Goal: Task Accomplishment & Management: Use online tool/utility

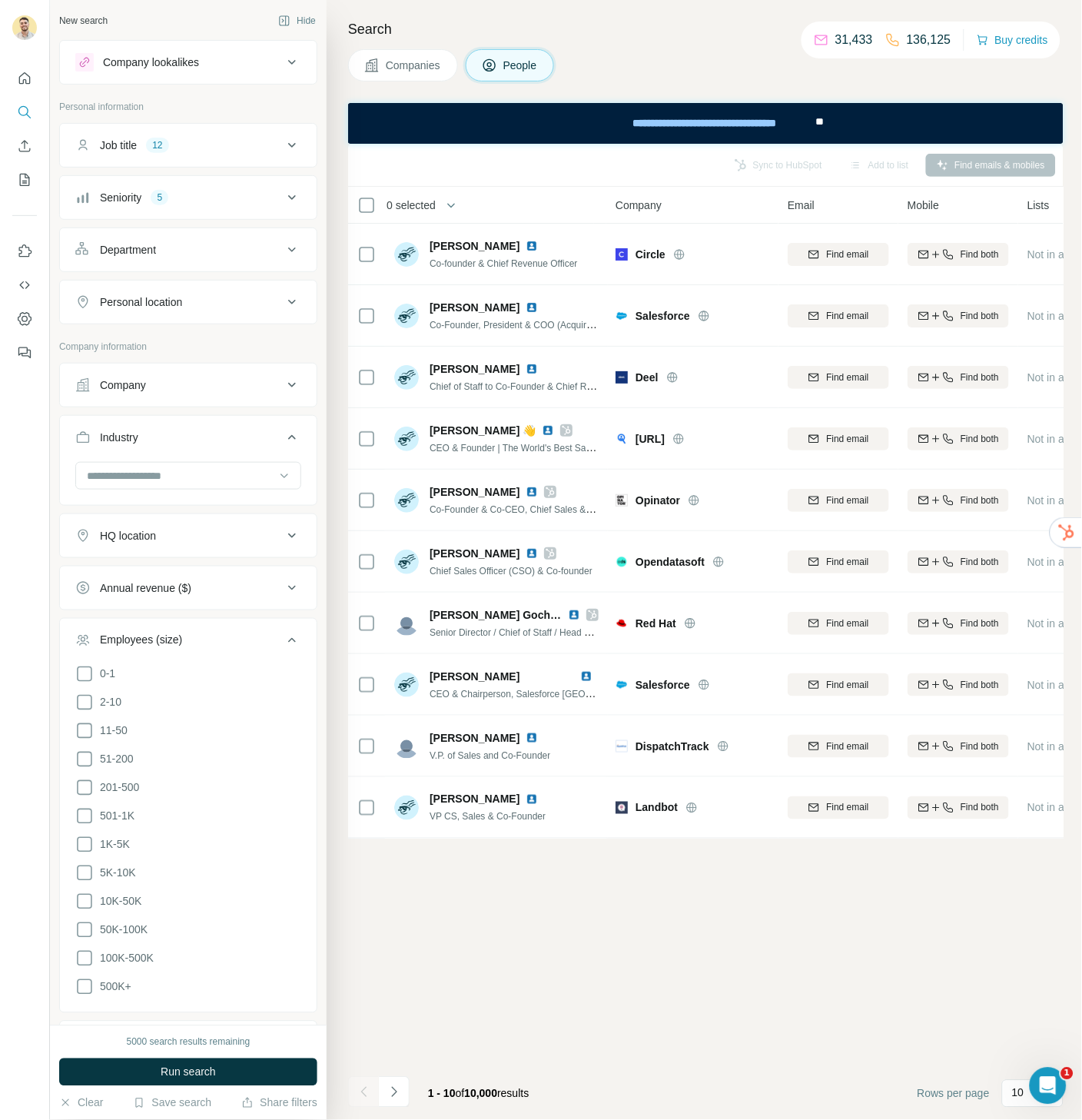
click at [230, 72] on button "Company lookalikes" at bounding box center [188, 62] width 257 height 37
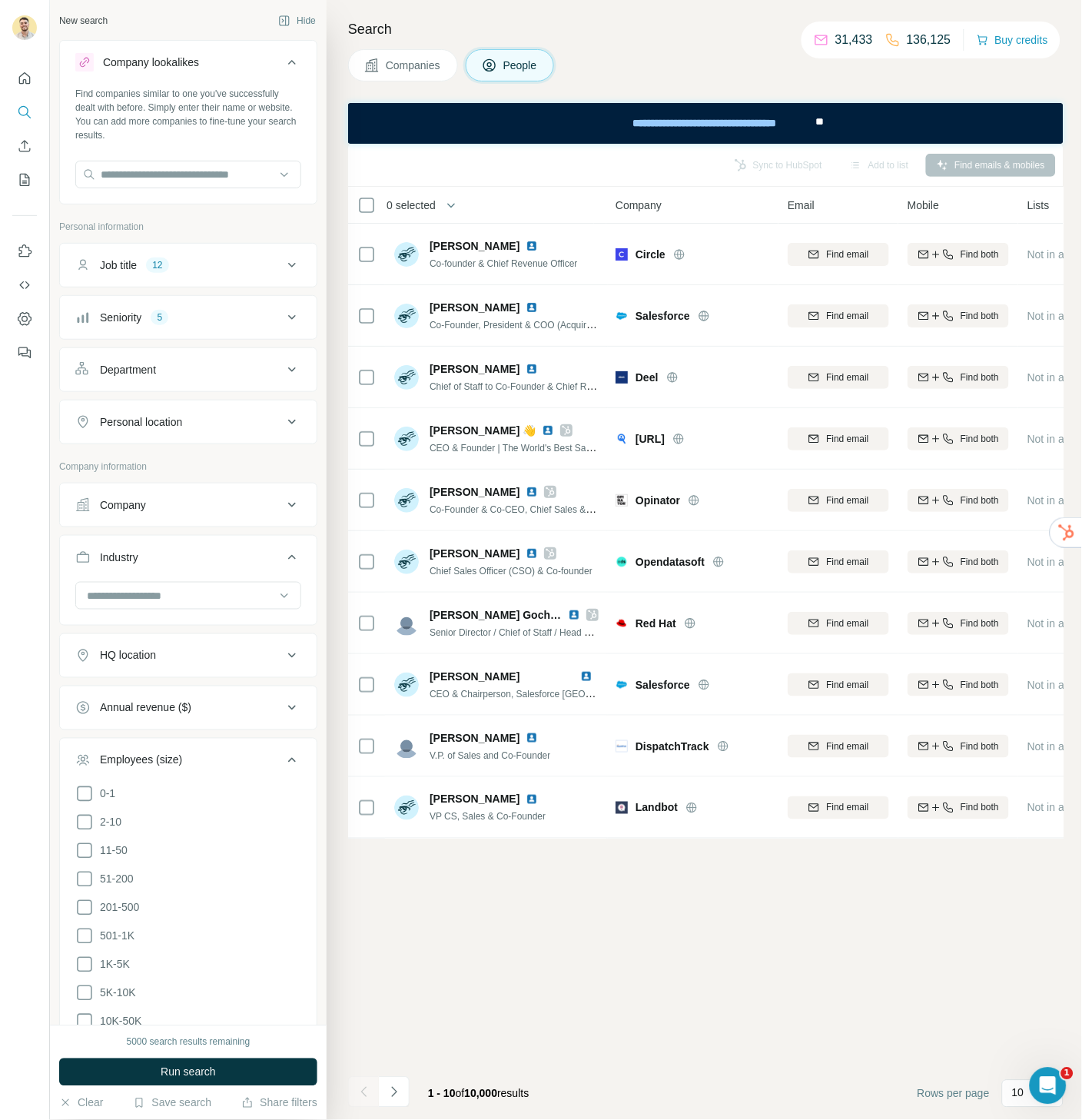
click at [428, 62] on span "Companies" at bounding box center [413, 65] width 56 height 15
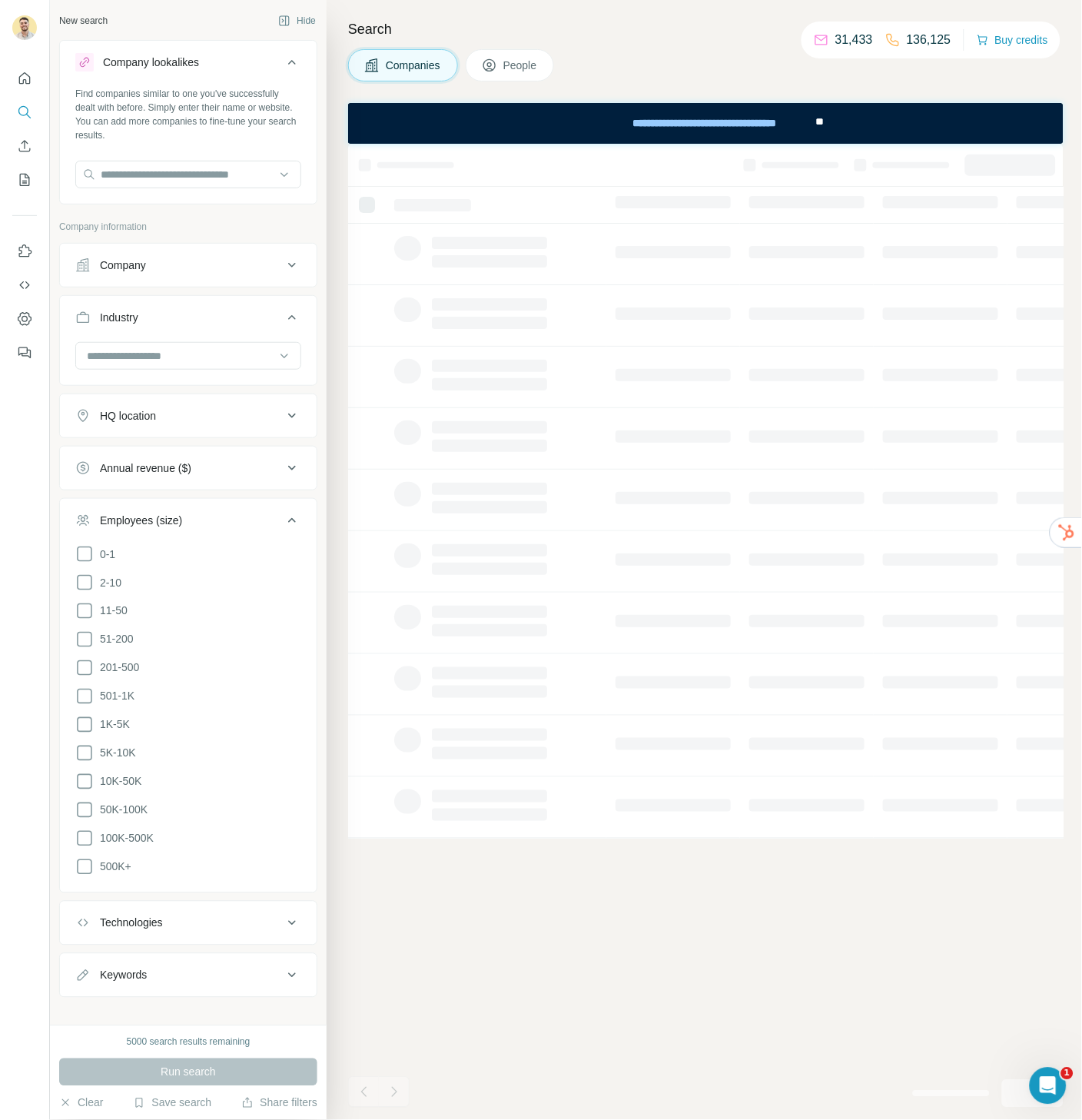
click at [249, 267] on div "Company" at bounding box center [178, 265] width 208 height 15
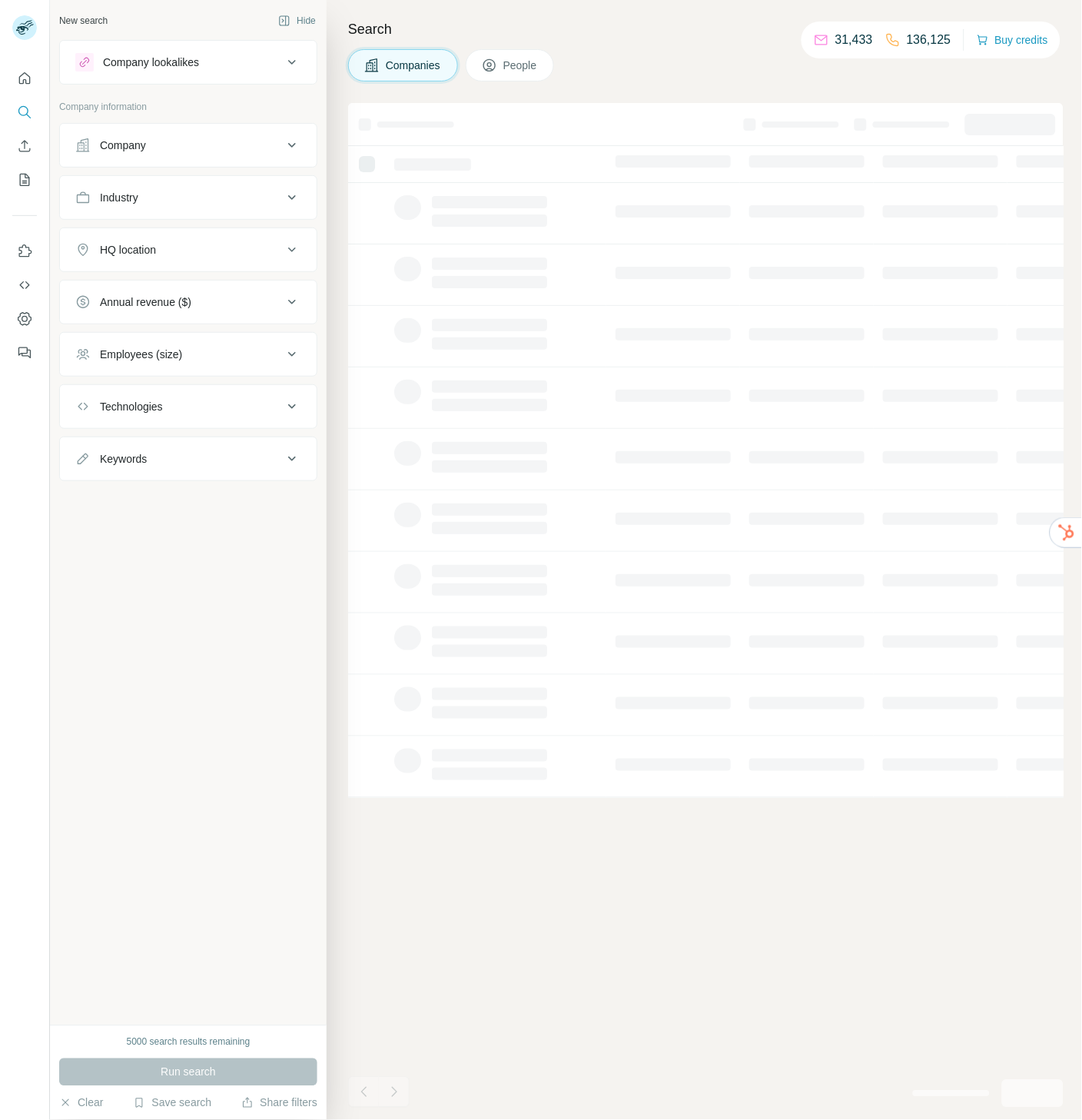
click at [186, 147] on div "Company" at bounding box center [178, 145] width 208 height 15
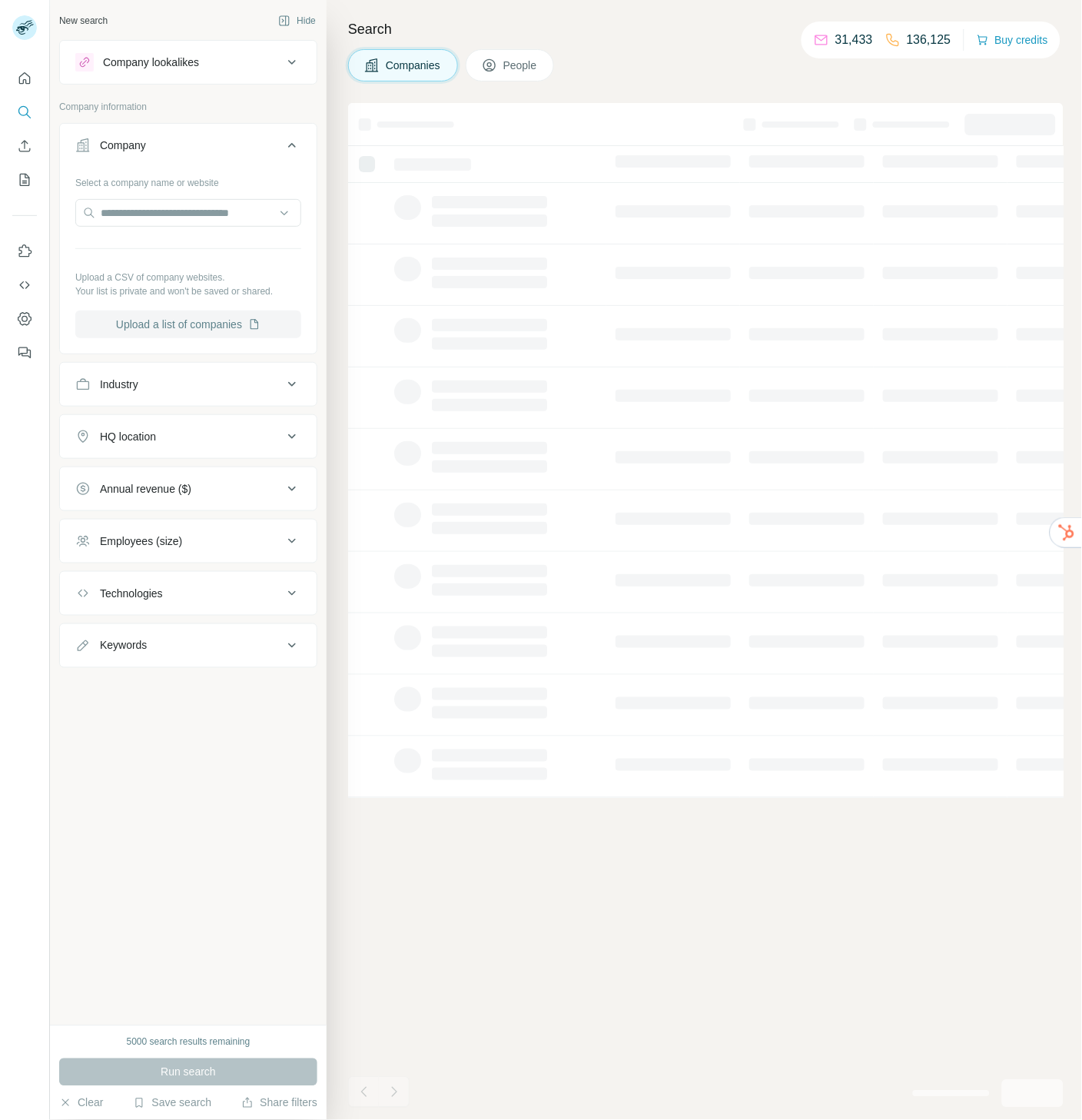
click at [203, 319] on button "Upload a list of companies" at bounding box center [188, 324] width 226 height 28
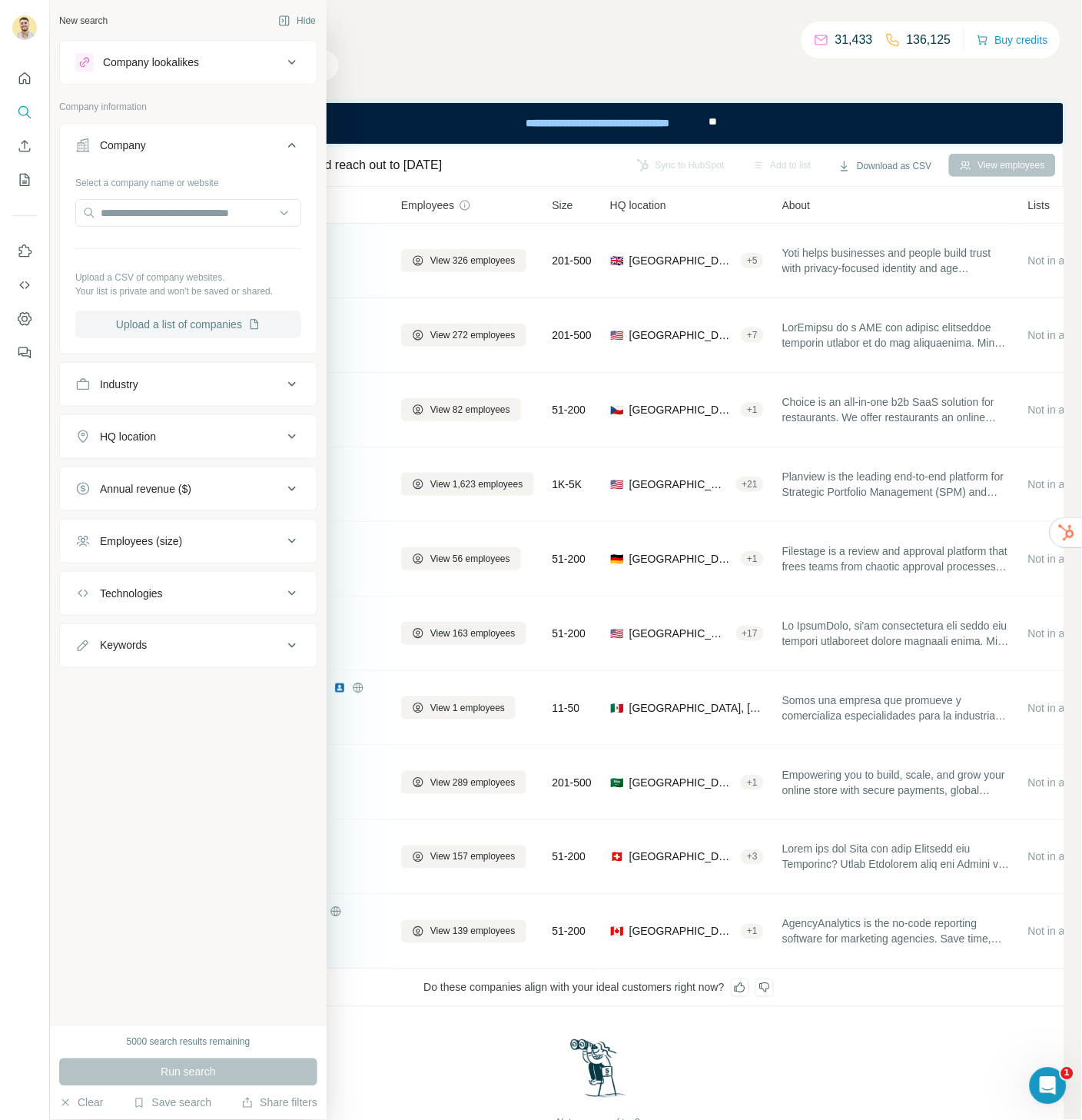
click at [186, 321] on button "Upload a list of companies" at bounding box center [188, 324] width 226 height 28
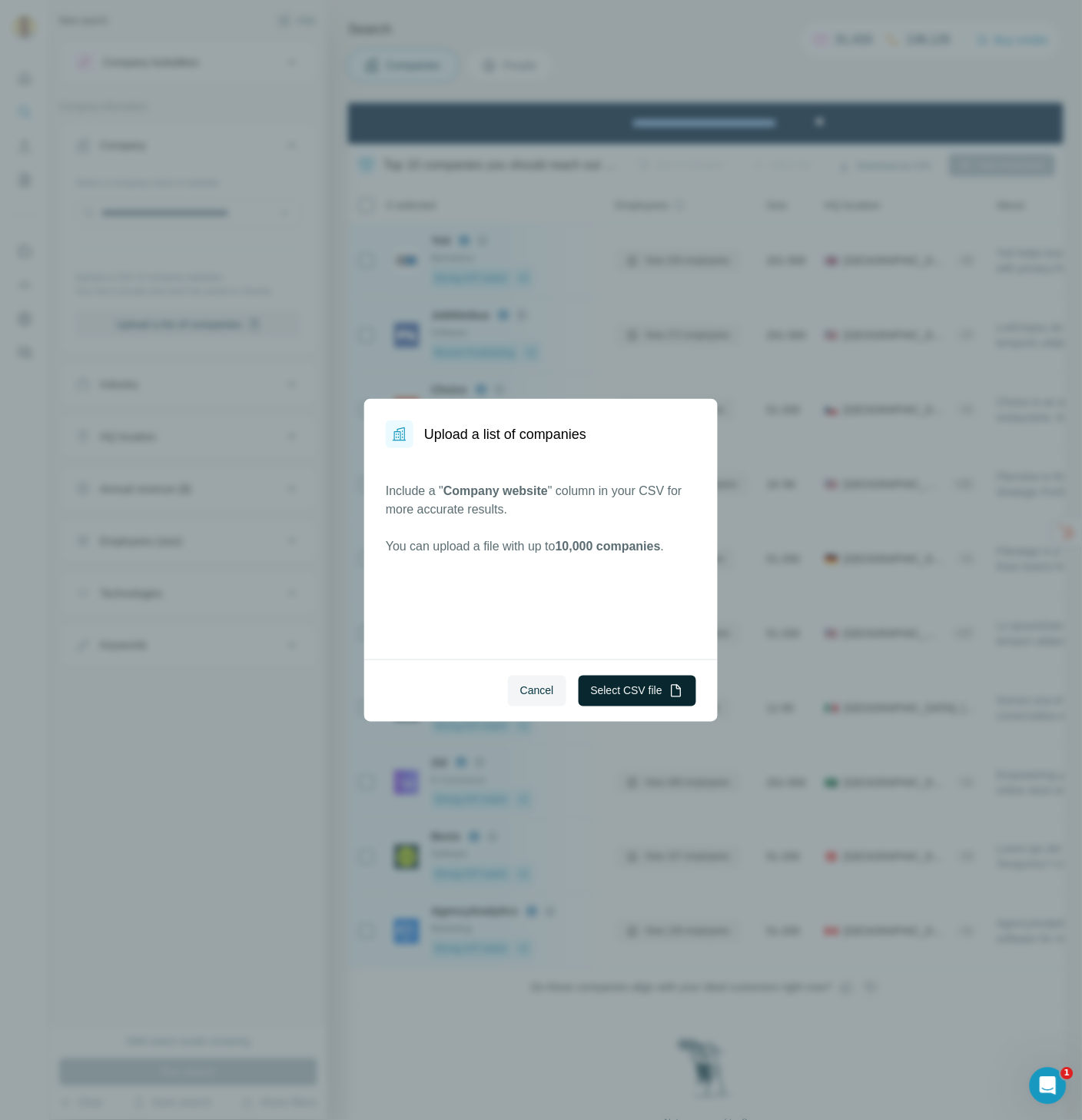
click at [607, 689] on button "Select CSV file" at bounding box center [637, 691] width 118 height 31
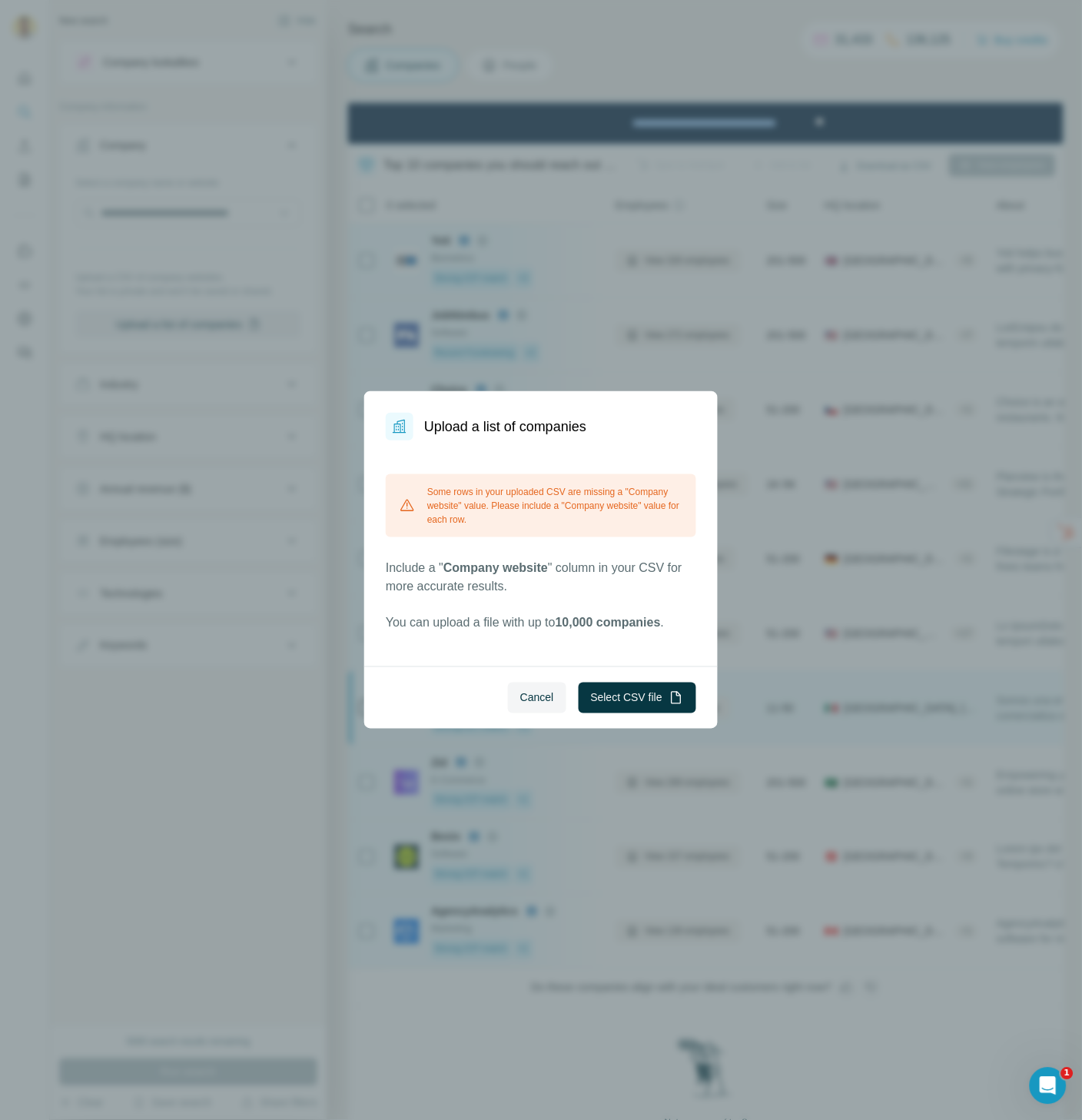
click at [542, 697] on span "Cancel" at bounding box center [537, 698] width 34 height 15
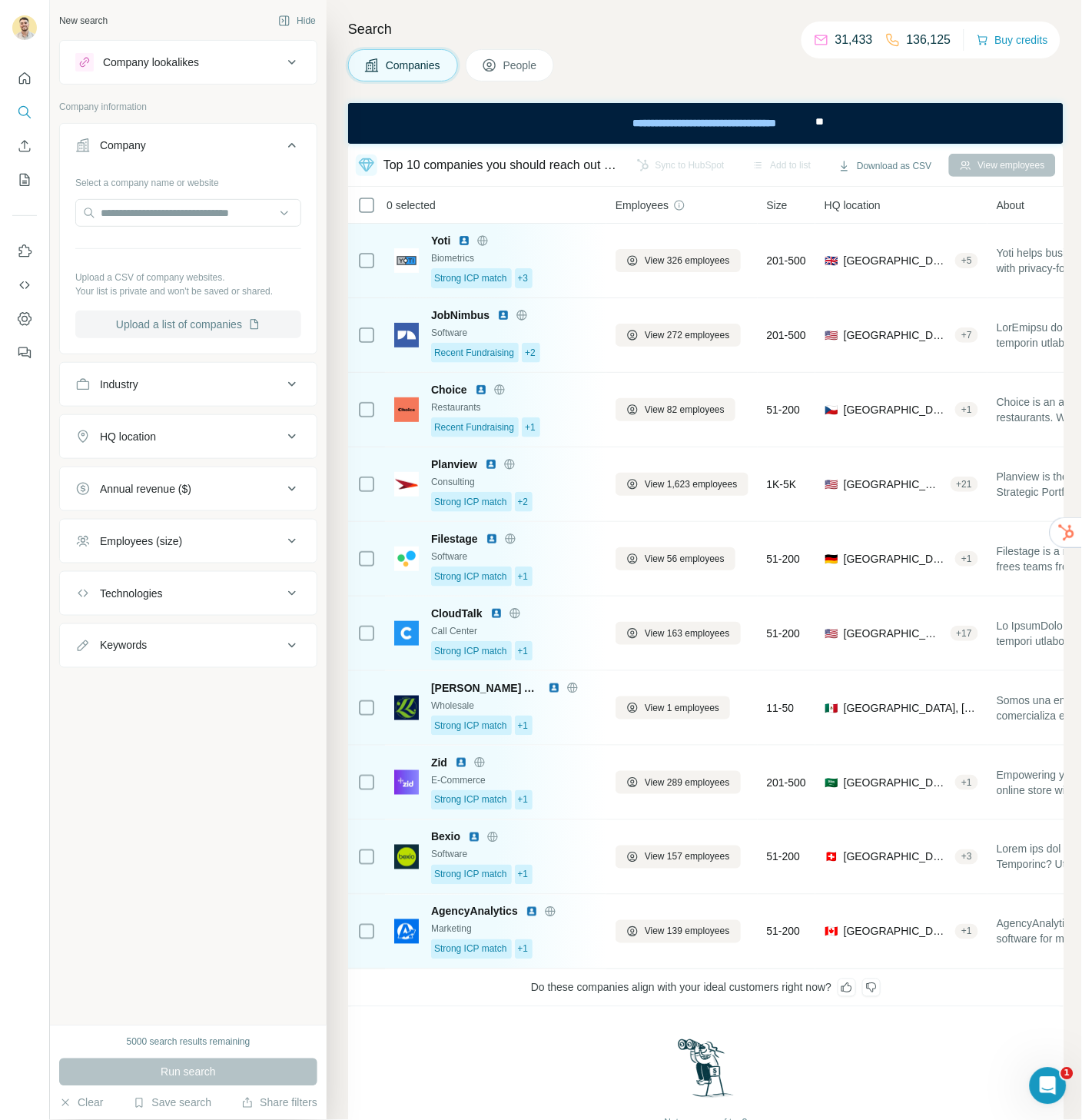
click at [177, 321] on button "Upload a list of companies" at bounding box center [188, 324] width 226 height 28
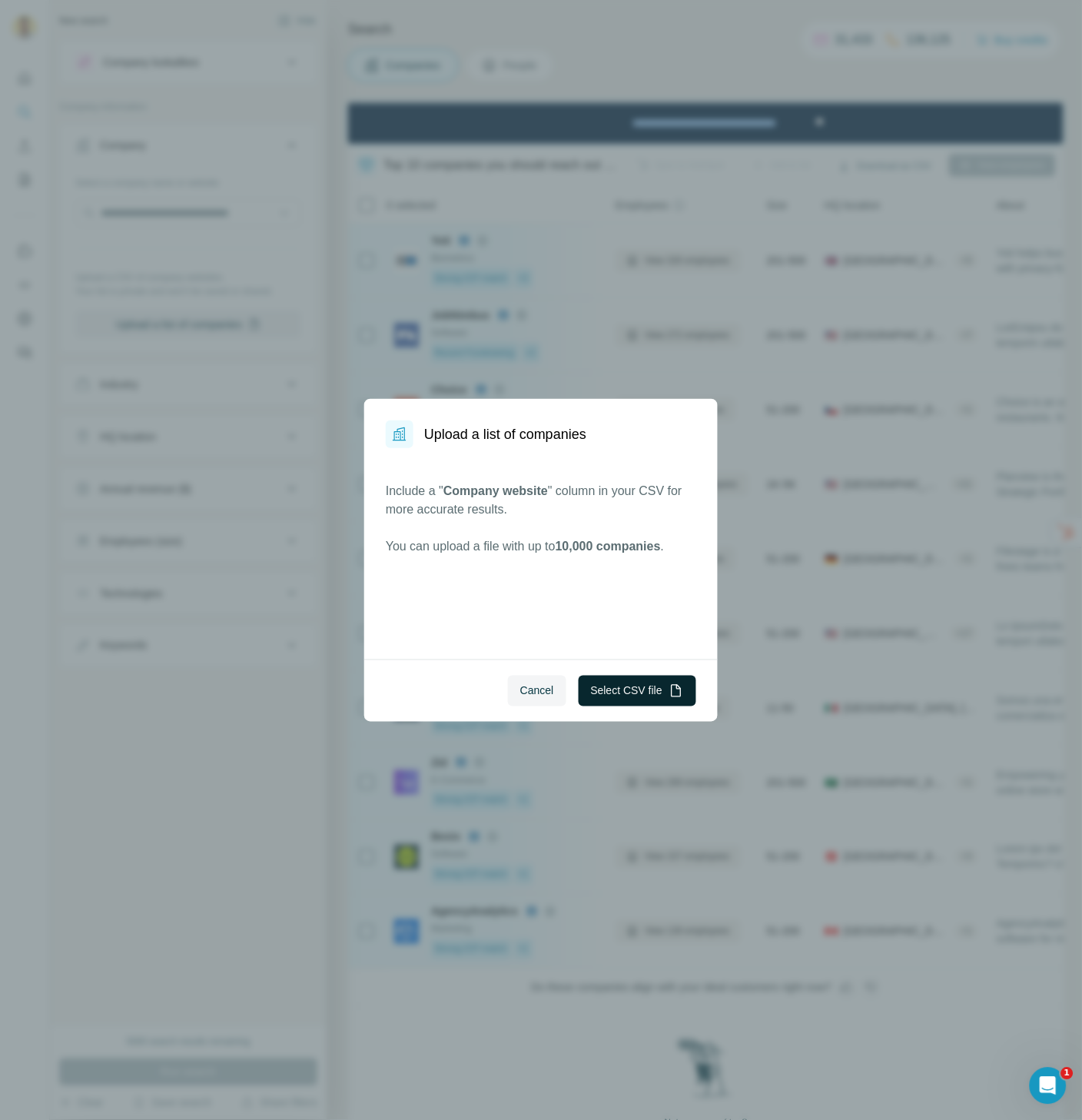
click at [611, 691] on button "Select CSV file" at bounding box center [637, 691] width 118 height 31
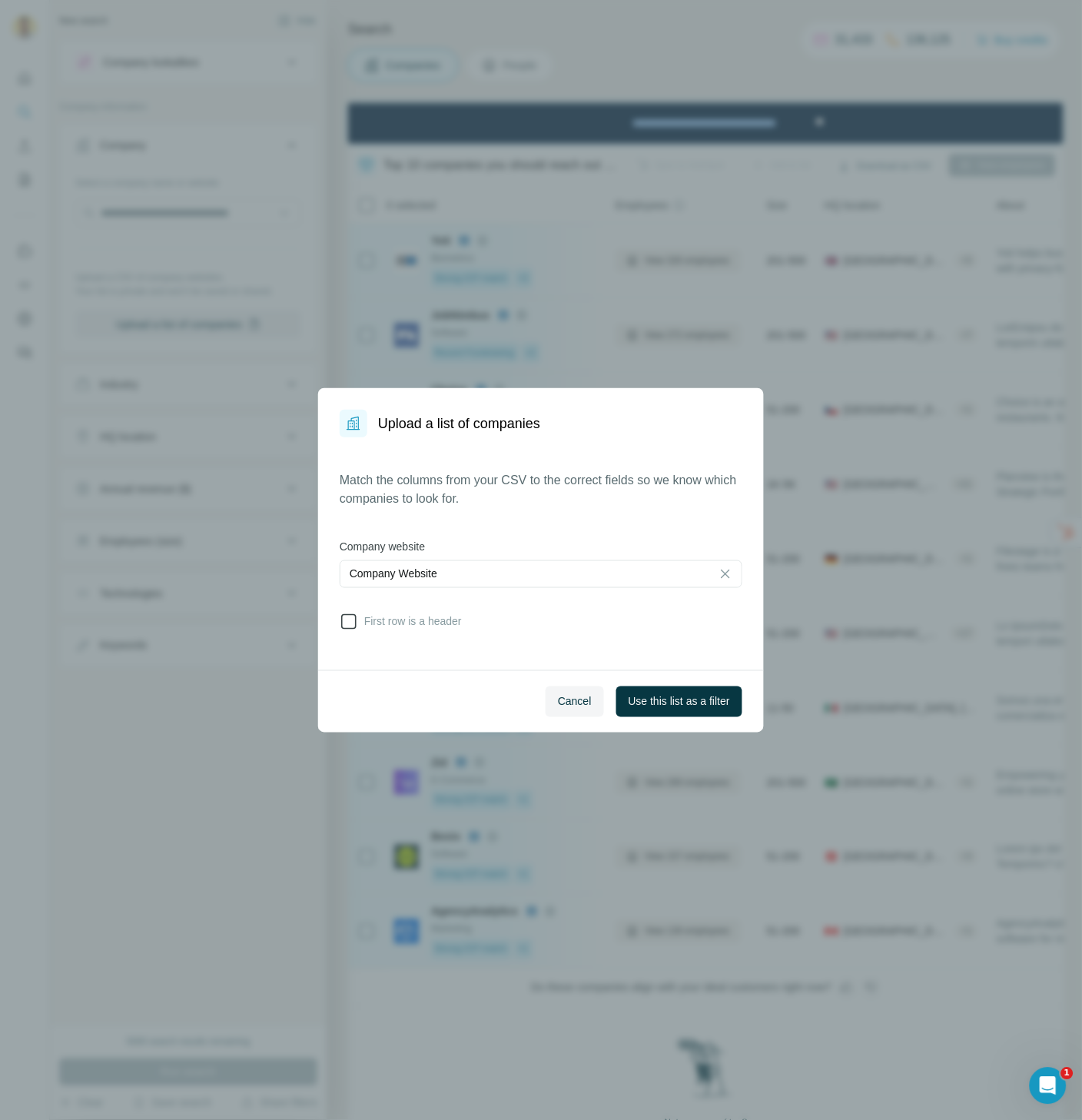
click at [339, 622] on div "Match the columns from your CSV to the correct fields so we know which companie…" at bounding box center [541, 553] width 446 height 232
drag, startPoint x: 353, startPoint y: 622, endPoint x: 368, endPoint y: 631, distance: 17.5
click at [353, 622] on icon at bounding box center [349, 622] width 18 height 18
click at [674, 705] on span "Use this list as a filter" at bounding box center [679, 702] width 102 height 15
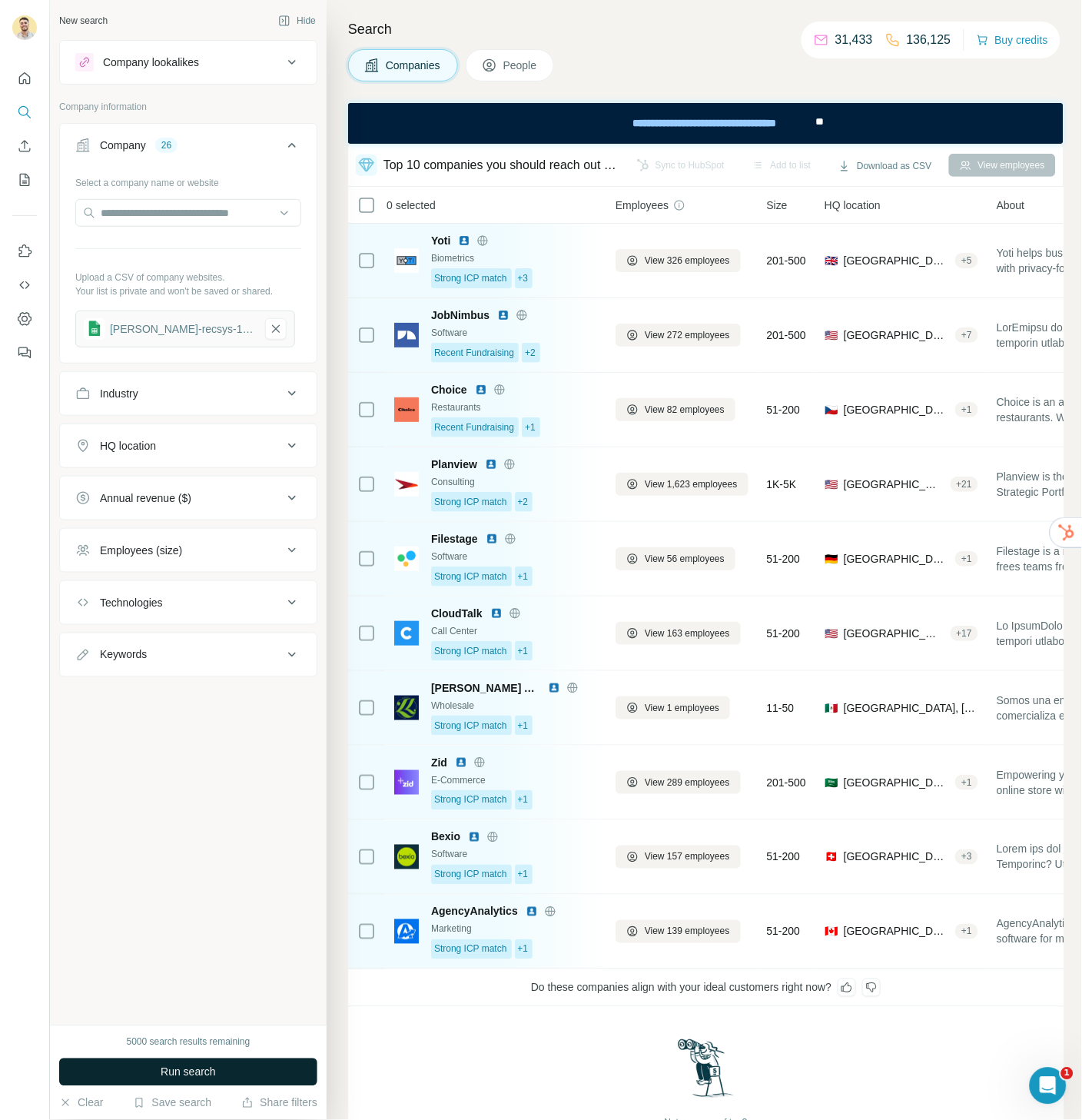
click at [213, 1071] on span "Run search" at bounding box center [188, 1072] width 55 height 15
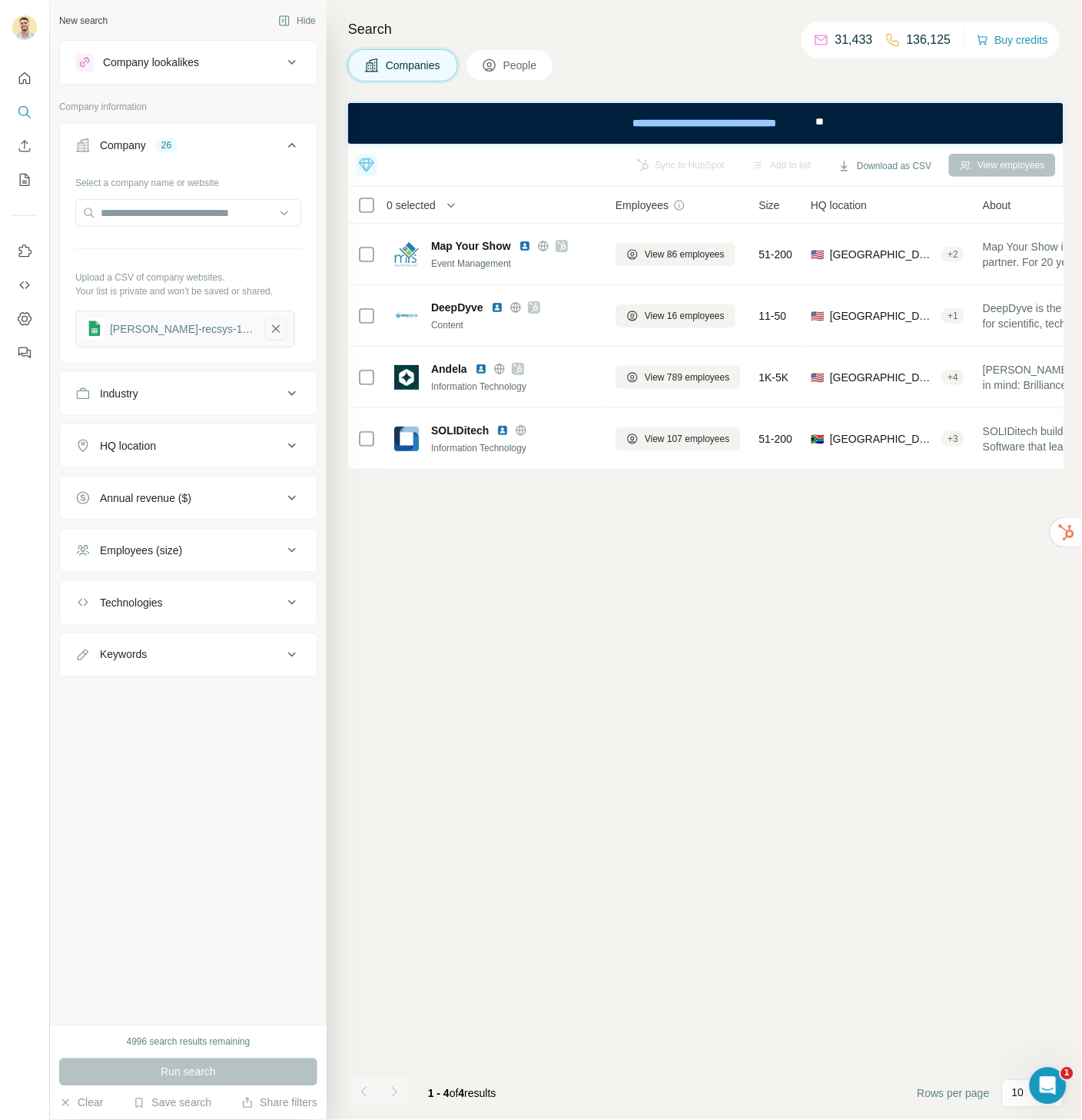
click at [272, 327] on icon "button" at bounding box center [275, 328] width 8 height 8
